Goal: Use online tool/utility: Utilize a website feature to perform a specific function

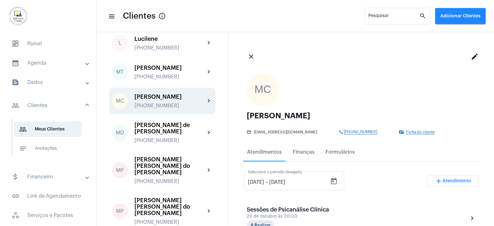
scroll to position [193, 0]
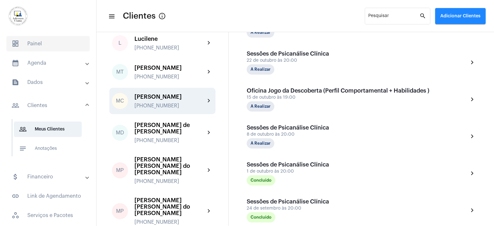
click at [31, 45] on span "dashboard Painel" at bounding box center [47, 43] width 83 height 15
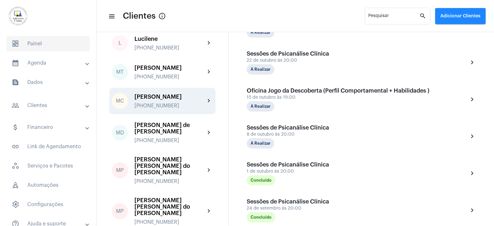
click at [31, 45] on span "dashboard Painel" at bounding box center [47, 43] width 83 height 15
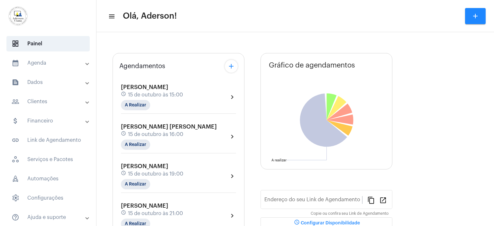
type input "[URL][DOMAIN_NAME][PERSON_NAME]"
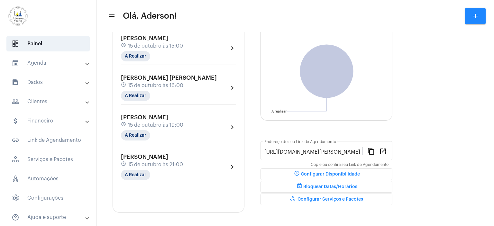
scroll to position [69, 0]
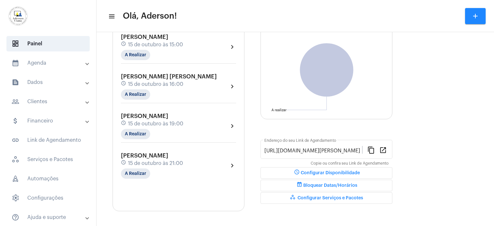
click at [149, 122] on span "15 de outubro às 19:00" at bounding box center [155, 124] width 55 height 6
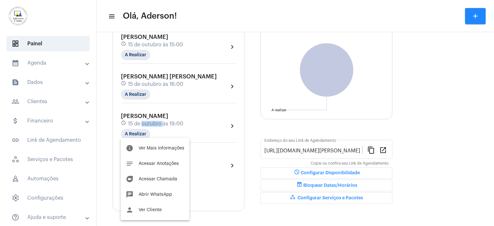
click at [149, 122] on body "dashboard Painel calendar_month_outlined Agenda calendar_month_outlined Calendá…" at bounding box center [247, 113] width 494 height 226
click at [164, 179] on span "Acessar Chamada" at bounding box center [157, 179] width 39 height 4
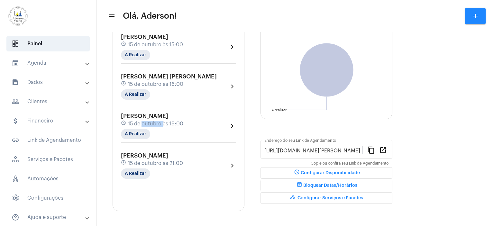
click at [164, 179] on div "Agendamentos add [PERSON_NAME] schedule 15 de outubro às 15:00 A Realizar chevr…" at bounding box center [178, 107] width 132 height 208
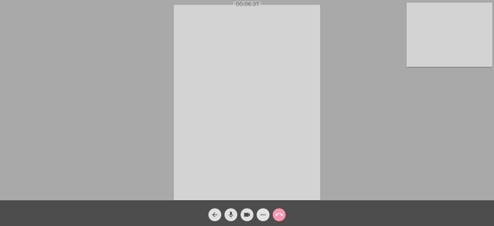
click at [262, 215] on mat-icon "more_horiz" at bounding box center [263, 215] width 8 height 8
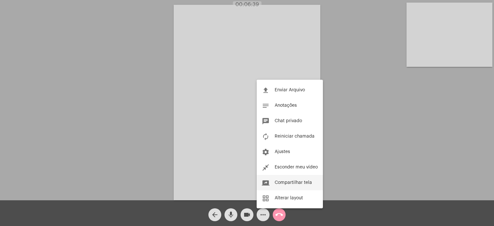
click at [288, 182] on span "Compartilhar tela" at bounding box center [292, 182] width 37 height 4
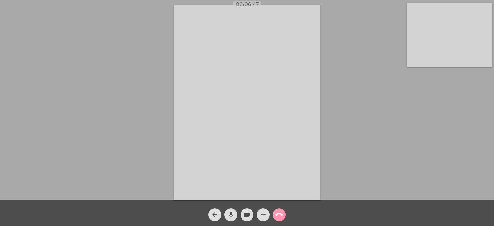
drag, startPoint x: 288, startPoint y: 182, endPoint x: 275, endPoint y: 162, distance: 23.7
click at [275, 162] on video at bounding box center [246, 102] width 147 height 195
